Goal: Information Seeking & Learning: Learn about a topic

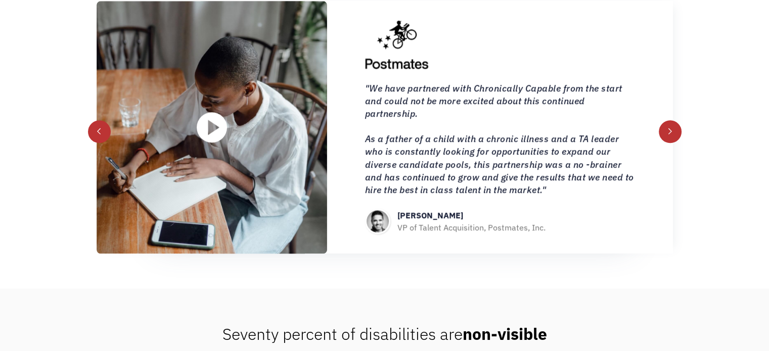
scroll to position [1108, 0]
click at [669, 123] on div "next slide" at bounding box center [670, 131] width 23 height 23
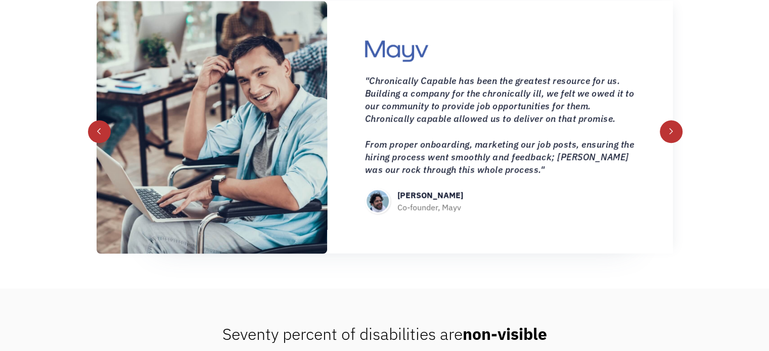
click at [669, 123] on div "next slide" at bounding box center [670, 131] width 23 height 23
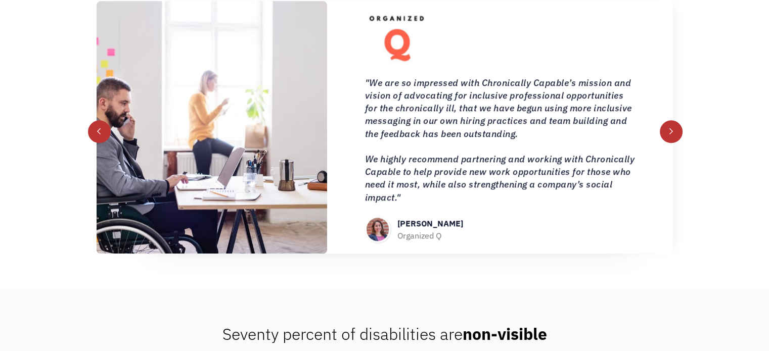
click at [669, 123] on div "next slide" at bounding box center [670, 131] width 23 height 23
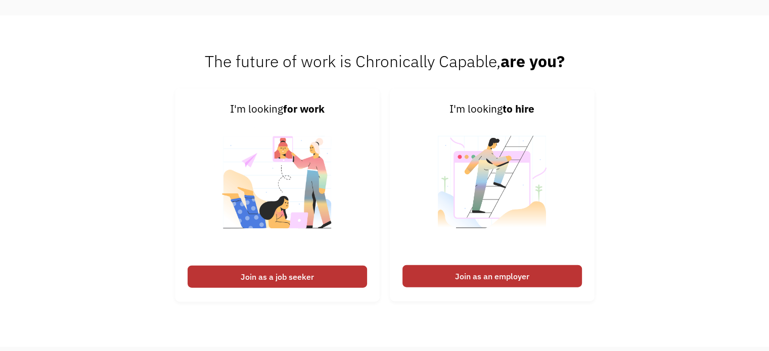
scroll to position [2294, 0]
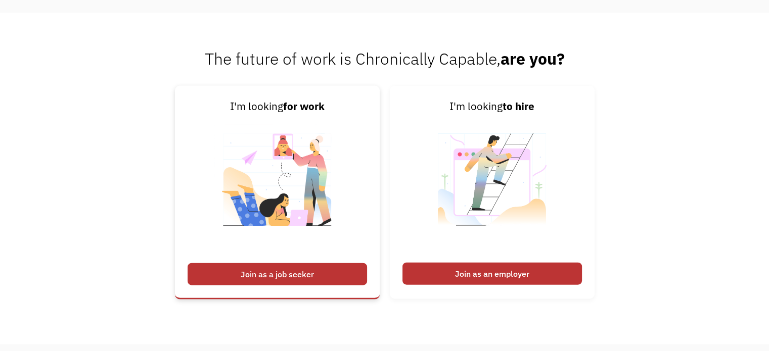
click at [322, 267] on div "Join as a job seeker" at bounding box center [276, 274] width 179 height 22
click at [272, 275] on div "Join as a job seeker" at bounding box center [276, 274] width 179 height 22
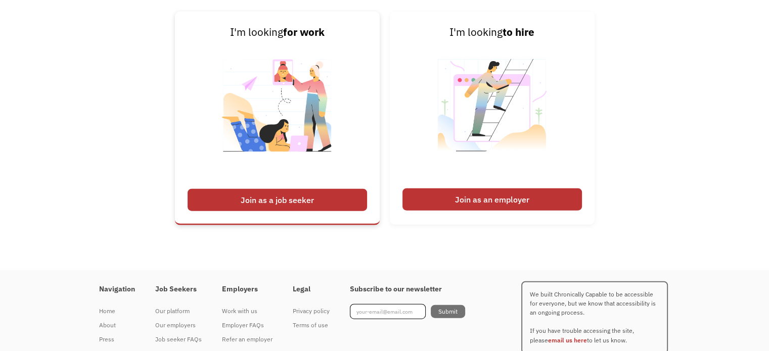
scroll to position [2377, 0]
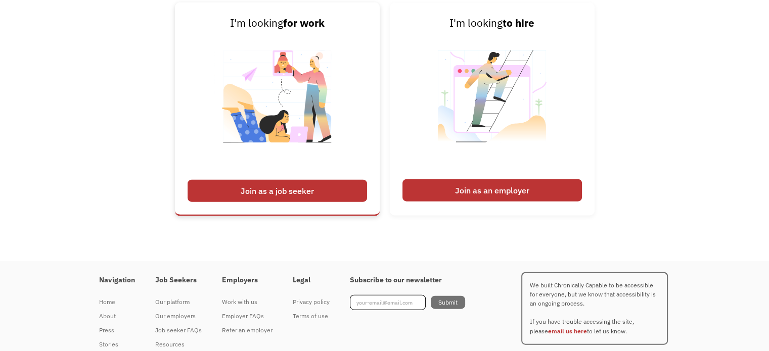
click at [277, 189] on div "Join as a job seeker" at bounding box center [276, 191] width 179 height 22
click at [279, 192] on div "Join as a job seeker" at bounding box center [276, 191] width 179 height 22
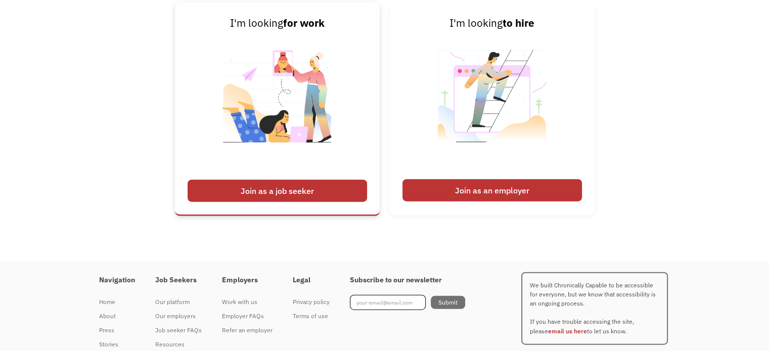
click at [279, 192] on div "Join as a job seeker" at bounding box center [276, 191] width 179 height 22
click at [296, 46] on img at bounding box center [277, 102] width 126 height 143
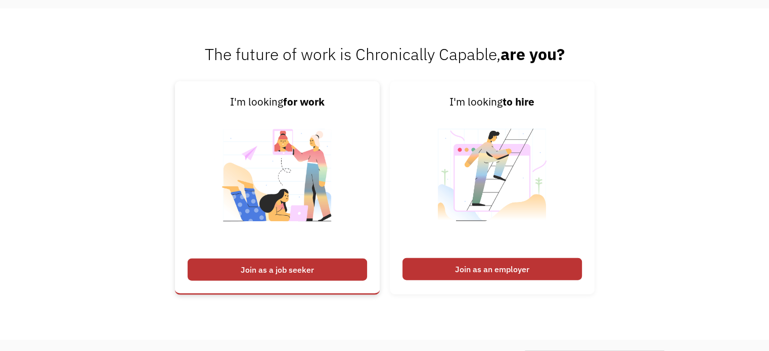
scroll to position [2298, 0]
click at [257, 270] on div "Join as a job seeker" at bounding box center [276, 270] width 179 height 22
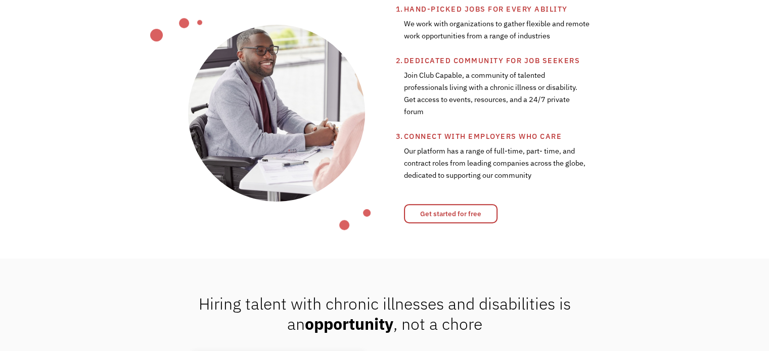
scroll to position [420, 0]
click at [474, 212] on link "Get started for free" at bounding box center [450, 213] width 93 height 19
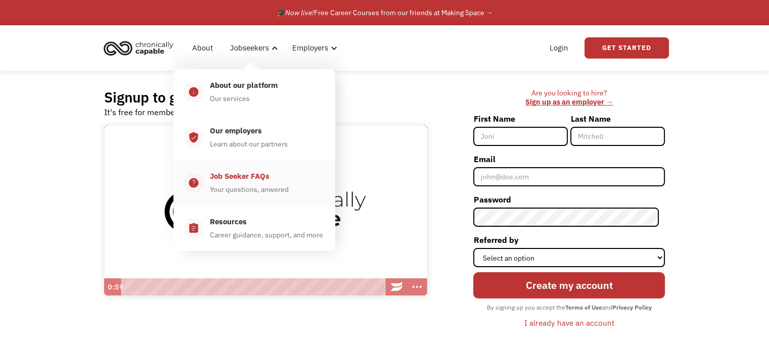
click at [259, 169] on link "help_center Job Seeker FAQs Your questions, anwered" at bounding box center [254, 182] width 162 height 45
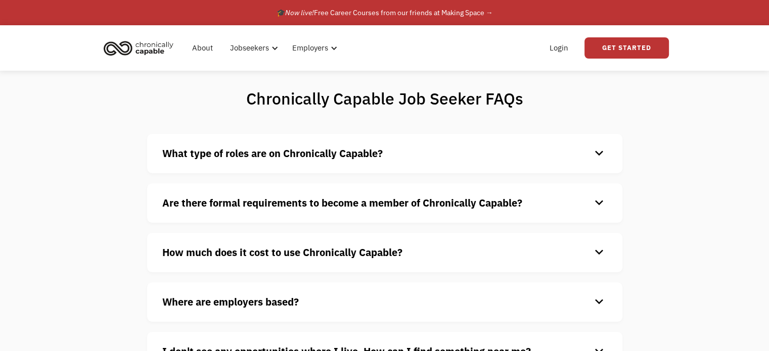
click at [340, 140] on div "What type of roles are on Chronically Capable? keyboard_arrow_down We offer a r…" at bounding box center [384, 153] width 475 height 39
click at [347, 159] on strong "What type of roles are on Chronically Capable?" at bounding box center [272, 154] width 220 height 14
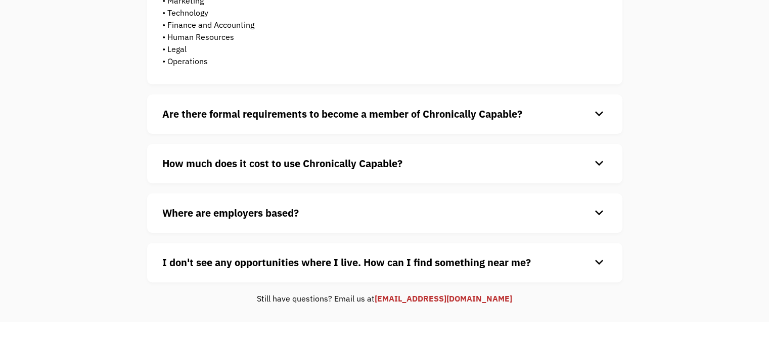
scroll to position [287, 0]
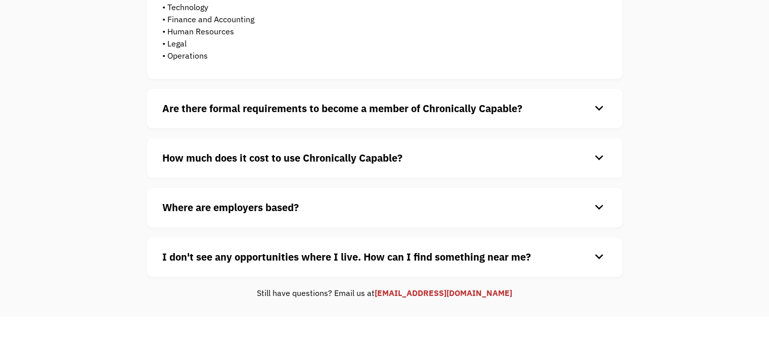
click at [325, 102] on strong "Are there formal requirements to become a member of Chronically Capable?" at bounding box center [342, 109] width 360 height 14
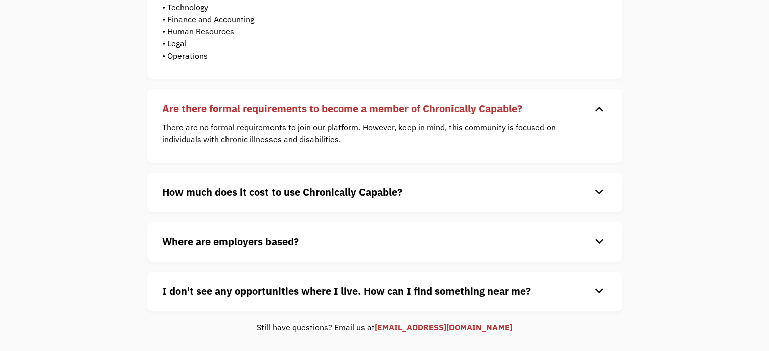
click at [325, 102] on strong "Are there formal requirements to become a member of Chronically Capable?" at bounding box center [342, 109] width 360 height 14
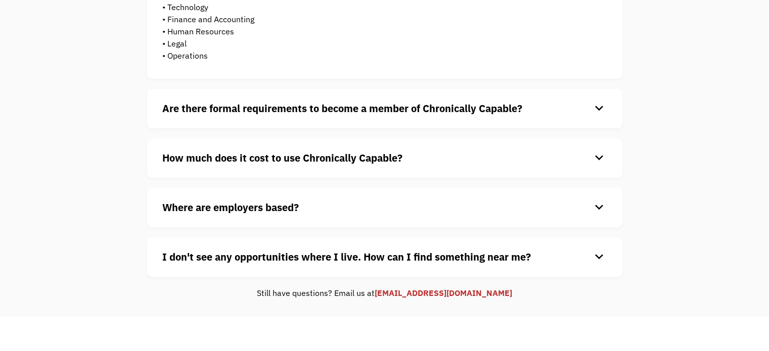
click at [309, 149] on div "How much does it cost to use Chronically Capable? keyboard_arrow_down Chronical…" at bounding box center [384, 157] width 475 height 39
click at [313, 158] on strong "How much does it cost to use Chronically Capable?" at bounding box center [282, 158] width 240 height 14
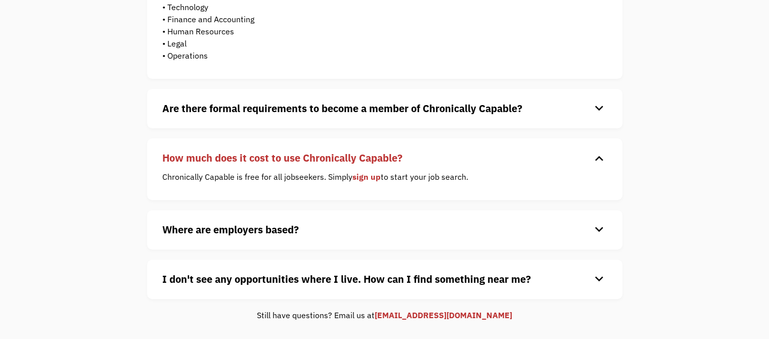
click at [313, 158] on strong "How much does it cost to use Chronically Capable?" at bounding box center [282, 158] width 240 height 14
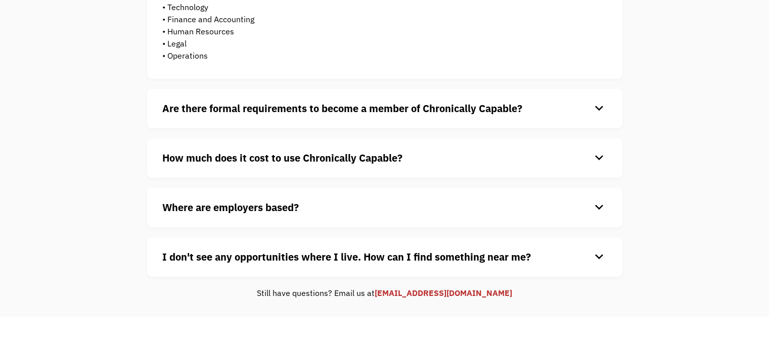
scroll to position [339, 0]
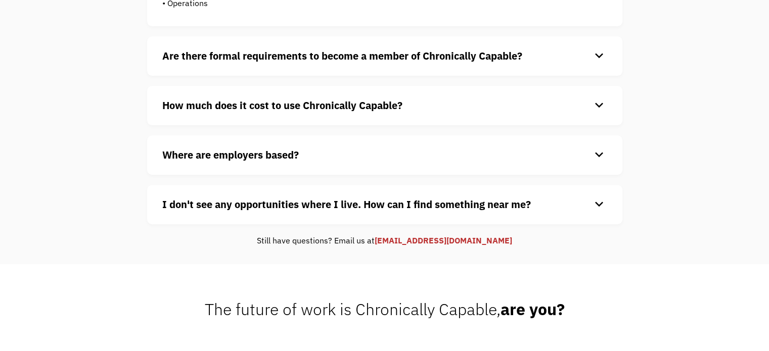
click at [281, 160] on strong "Where are employers based?" at bounding box center [230, 155] width 136 height 14
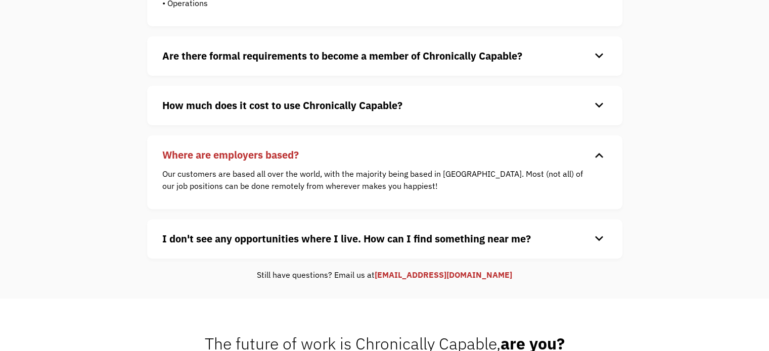
click at [311, 146] on div "Where are employers based? keyboard_arrow_down Our customers are based all over…" at bounding box center [384, 172] width 475 height 74
click at [592, 155] on div "keyboard_arrow_down" at bounding box center [599, 155] width 16 height 15
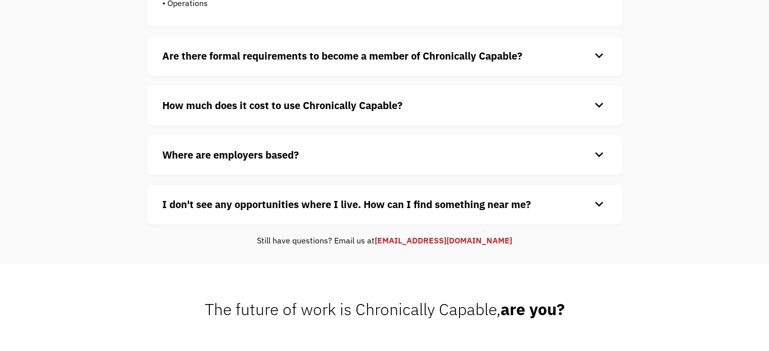
click at [531, 209] on h4 "I don't see any opportunities where I live. How can I find something near me?" at bounding box center [376, 204] width 428 height 15
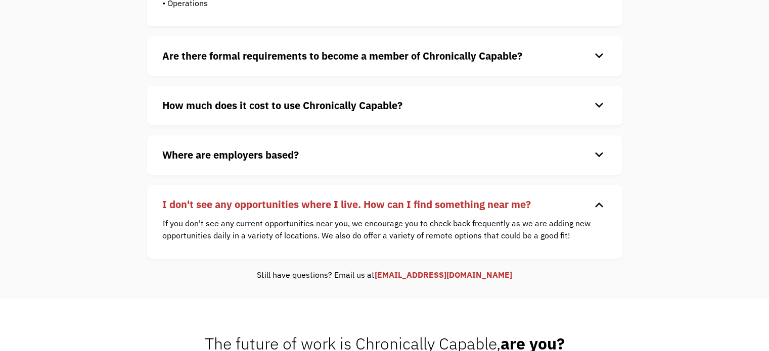
click at [526, 206] on strong "I don't see any opportunities where I live. How can I find something near me?" at bounding box center [346, 205] width 368 height 14
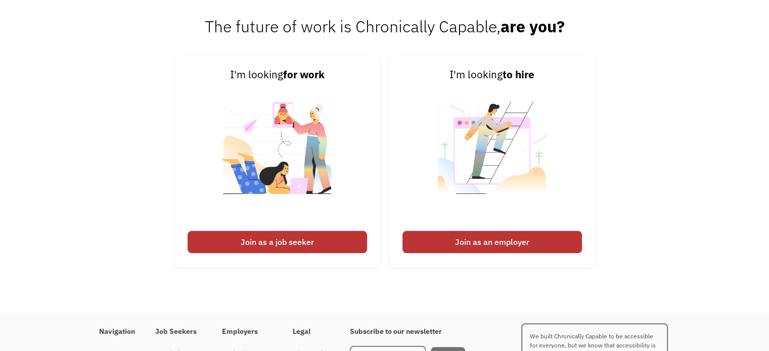
scroll to position [622, 0]
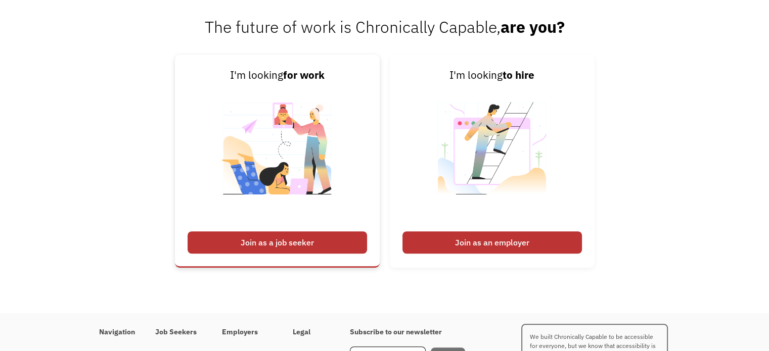
click at [267, 246] on div "Join as a job seeker" at bounding box center [276, 242] width 179 height 22
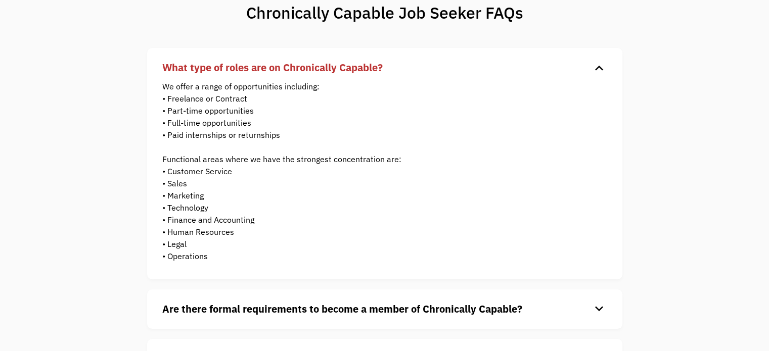
scroll to position [0, 0]
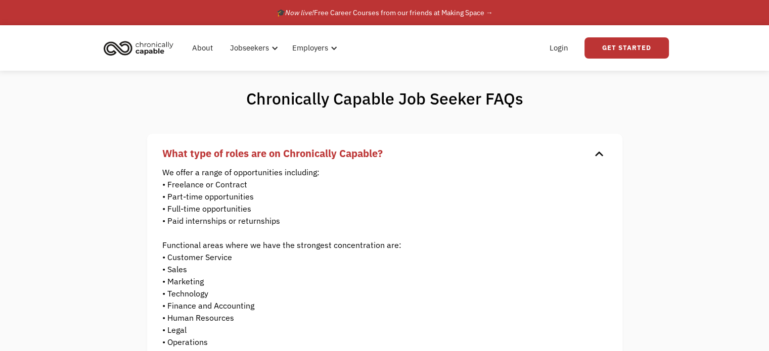
click at [150, 47] on img "home" at bounding box center [139, 48] width 76 height 22
